Goal: Obtain resource: Obtain resource

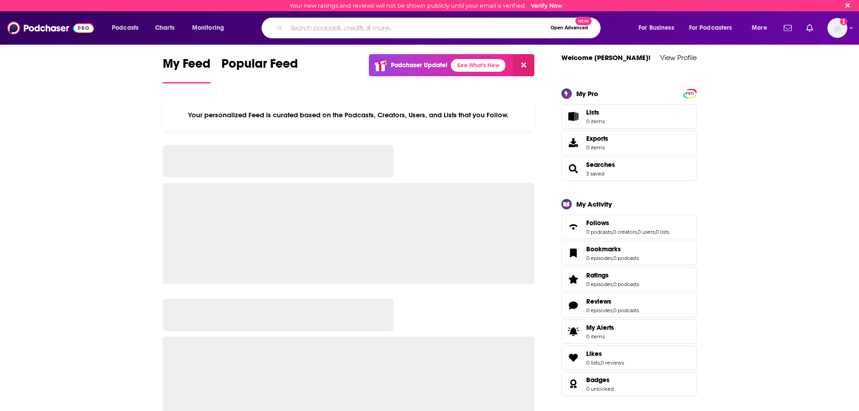
click at [422, 24] on input "Search podcasts, credits, & more..." at bounding box center [416, 28] width 260 height 14
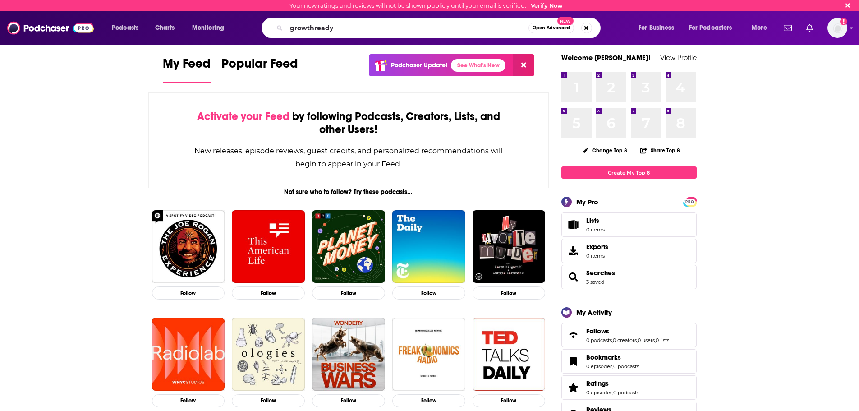
type input "growthready"
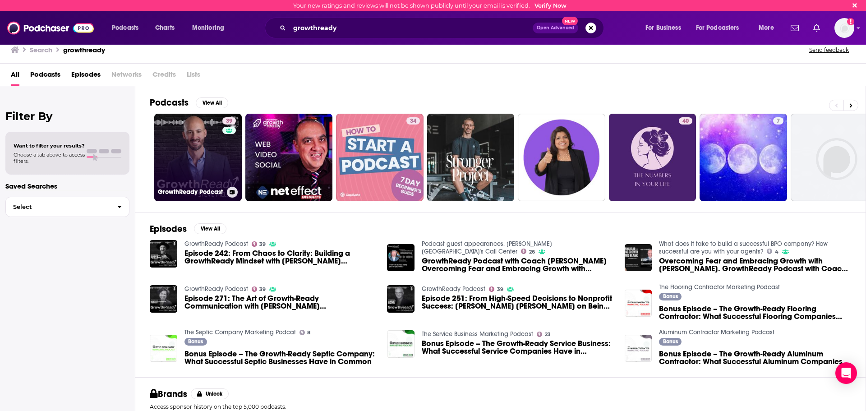
click at [199, 152] on link "39 GrowthReady Podcast" at bounding box center [197, 157] width 87 height 87
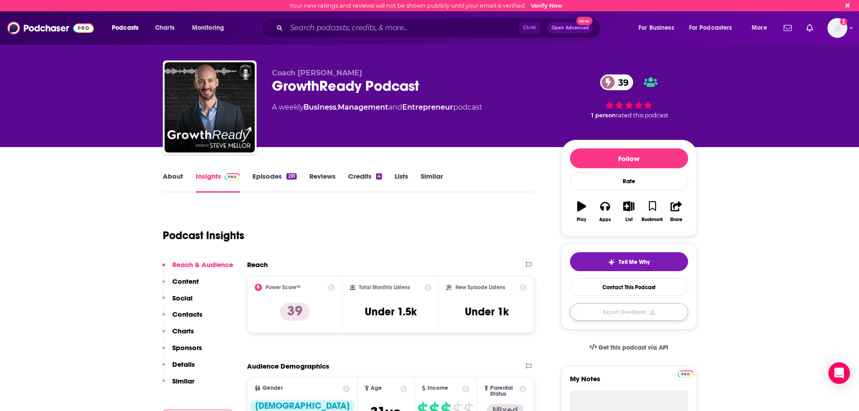
click at [644, 308] on button "Export One-Sheet" at bounding box center [629, 312] width 118 height 18
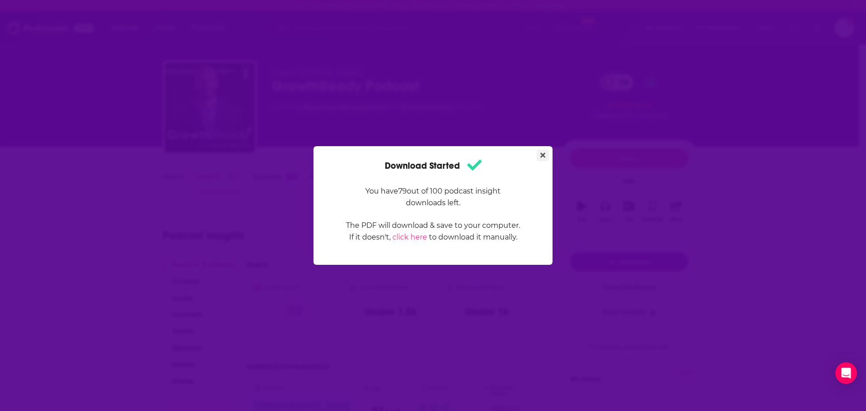
click at [541, 152] on icon "Close" at bounding box center [542, 155] width 5 height 7
